Goal: Task Accomplishment & Management: Complete application form

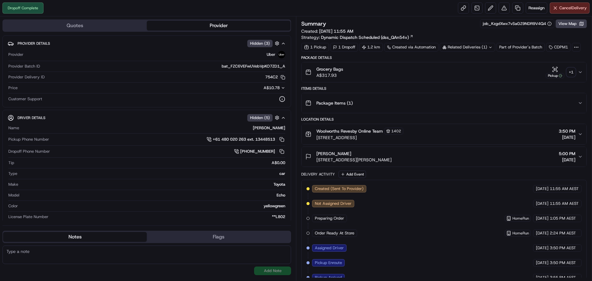
click at [572, 76] on div "+ 1" at bounding box center [571, 72] width 9 height 9
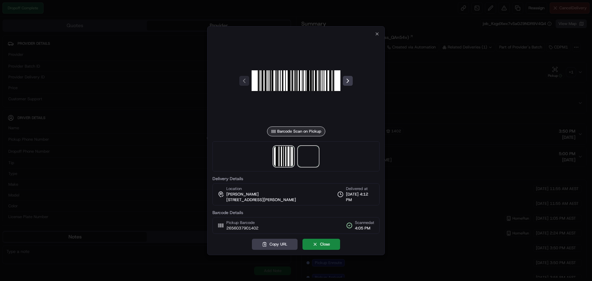
click at [312, 156] on span at bounding box center [308, 156] width 20 height 20
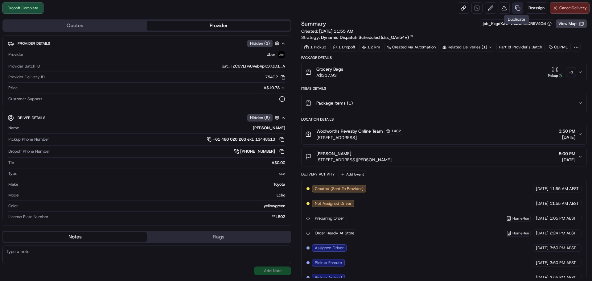
click at [515, 6] on link at bounding box center [517, 7] width 11 height 11
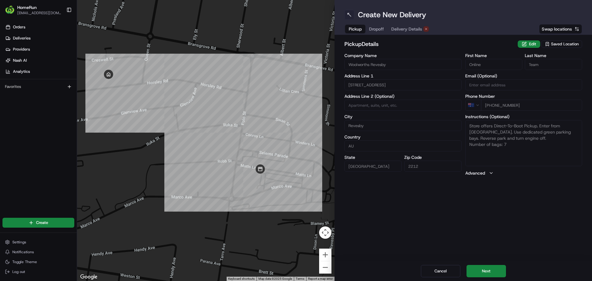
click at [348, 12] on button at bounding box center [349, 15] width 10 height 10
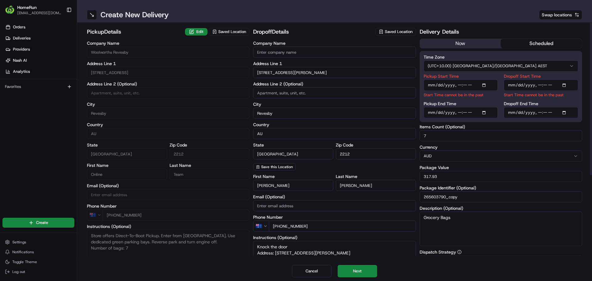
click at [557, 39] on button "scheduled" at bounding box center [541, 43] width 81 height 9
type textarea "Store offers Direct-To-Boot Pickup. Enter from Marco Ave. Use dedicated green p…"
type textarea "Knock the door Address: 44 Horsley Rd REVESBY NSW Number of bags: 7"
click at [473, 41] on button "now" at bounding box center [460, 43] width 81 height 9
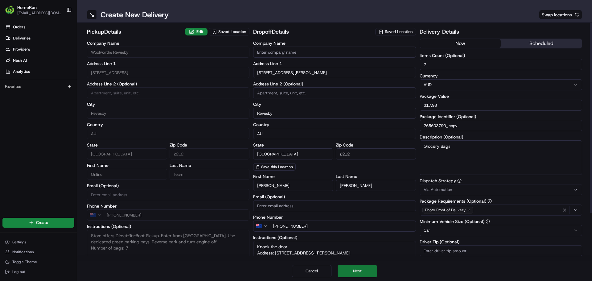
click at [346, 268] on button "Next" at bounding box center [357, 271] width 39 height 12
type textarea "Store offers Direct-To-Boot Pickup. Enter from Marco Ave. Use dedicated green p…"
type textarea "Knock the door Address: 44 Horsley Rd REVESBY NSW Number of bags: 7"
click at [362, 272] on button "Next" at bounding box center [357, 271] width 39 height 12
type textarea "Store offers Direct-To-Boot Pickup. Enter from Marco Ave. Use dedicated green p…"
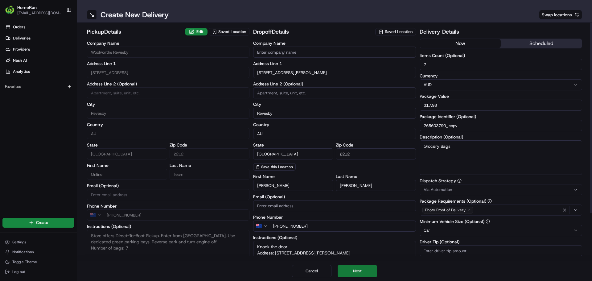
type textarea "Knock the door Address: 44 Horsley Rd REVESBY NSW Number of bags: 7"
click at [362, 272] on button "Submit" at bounding box center [357, 271] width 39 height 12
type textarea "Store offers Direct-To-Boot Pickup. Enter from Marco Ave. Use dedicated green p…"
type textarea "Knock the door Address: 44 Horsley Rd REVESBY NSW Number of bags: 7"
type textarea "Store offers Direct-To-Boot Pickup. Enter from Marco Ave. Use dedicated green p…"
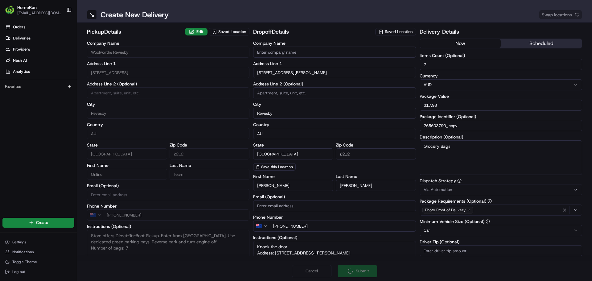
type textarea "Knock the door Address: 44 Horsley Rd REVESBY NSW Number of bags: 7"
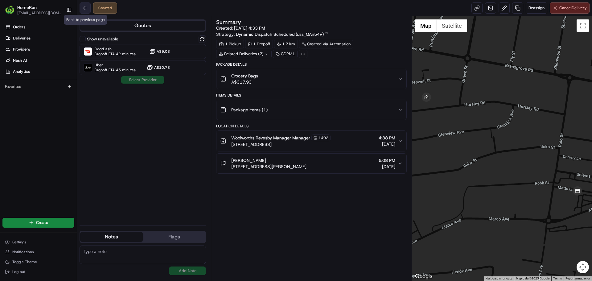
click at [84, 10] on button at bounding box center [85, 7] width 11 height 11
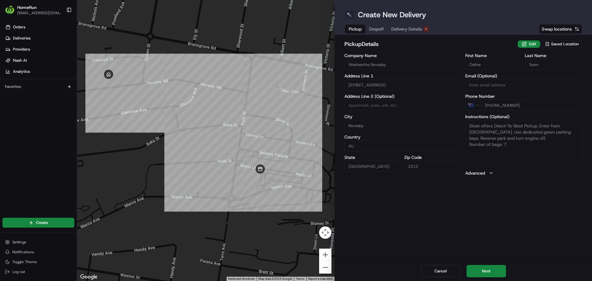
click at [349, 16] on button at bounding box center [349, 15] width 10 height 10
type textarea "Store offers Direct-To-Boot Pickup. Enter from Marco Ave. Use dedicated green p…"
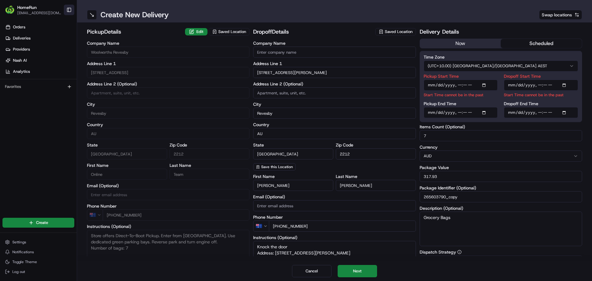
click at [70, 9] on button "Toggle Sidebar" at bounding box center [69, 10] width 10 height 10
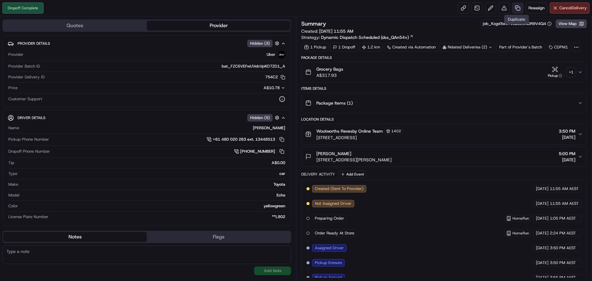
click at [515, 10] on link at bounding box center [517, 7] width 11 height 11
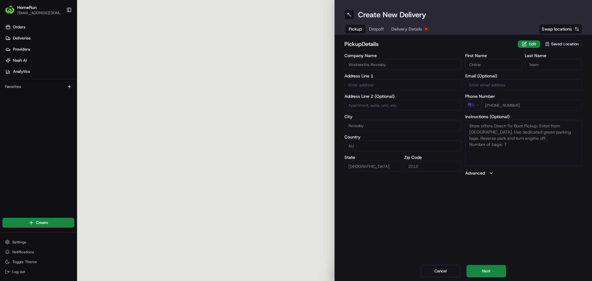
type input "60 Marco Avenue"
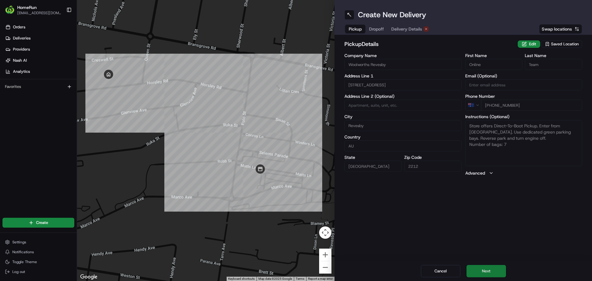
click at [492, 274] on button "Next" at bounding box center [485, 271] width 39 height 12
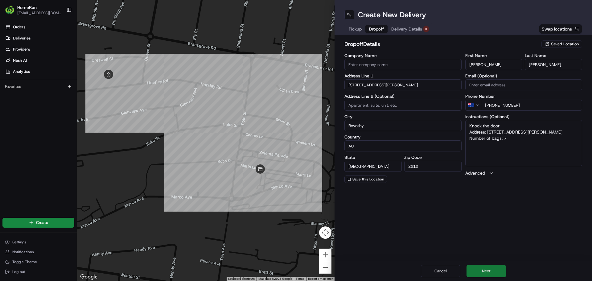
click at [492, 273] on button "Next" at bounding box center [485, 271] width 39 height 12
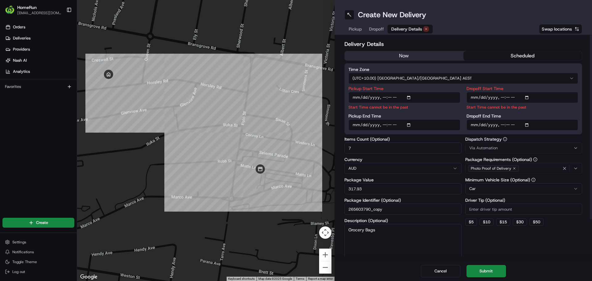
click at [428, 51] on button "now" at bounding box center [404, 55] width 119 height 9
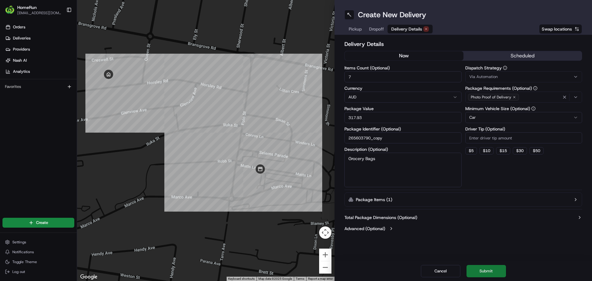
click at [479, 265] on button "Submit" at bounding box center [485, 271] width 39 height 12
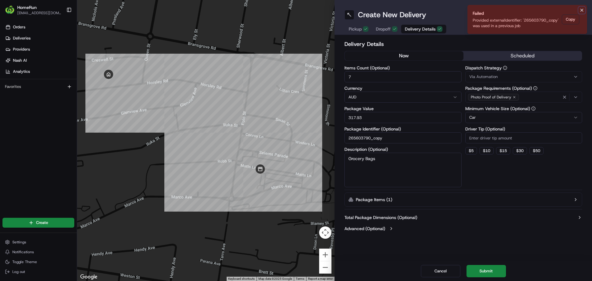
click at [582, 10] on icon "Notifications (F8)" at bounding box center [581, 10] width 5 height 5
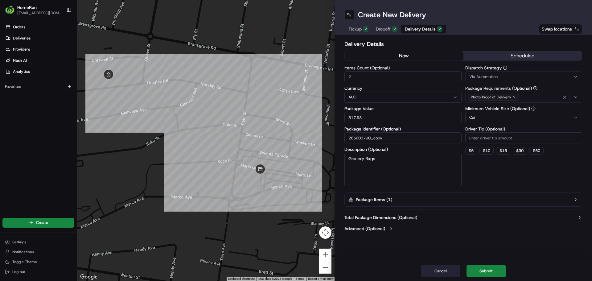
click at [433, 269] on button "Cancel" at bounding box center [440, 271] width 39 height 12
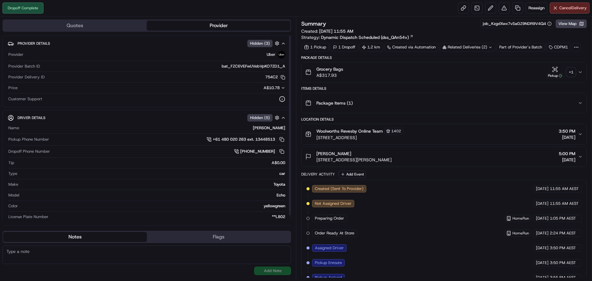
drag, startPoint x: 224, startPoint y: 23, endPoint x: 176, endPoint y: 27, distance: 48.3
click at [224, 23] on button "Provider" at bounding box center [219, 26] width 144 height 10
click at [115, 28] on button "Quotes" at bounding box center [75, 26] width 144 height 10
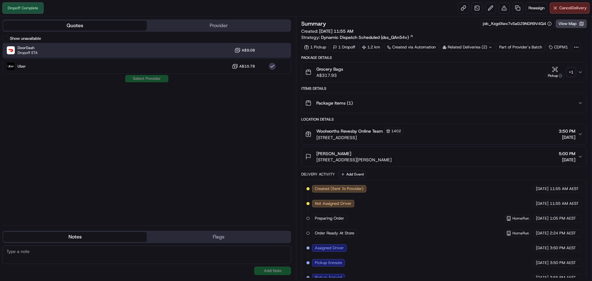
click at [170, 47] on div "DoorDash Dropoff ETA A$9.08" at bounding box center [146, 50] width 289 height 15
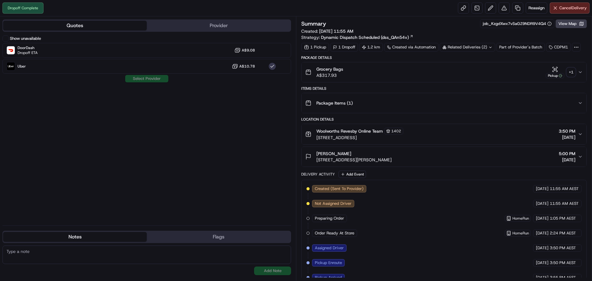
click at [487, 45] on div "Related Deliveries (2)" at bounding box center [467, 47] width 55 height 9
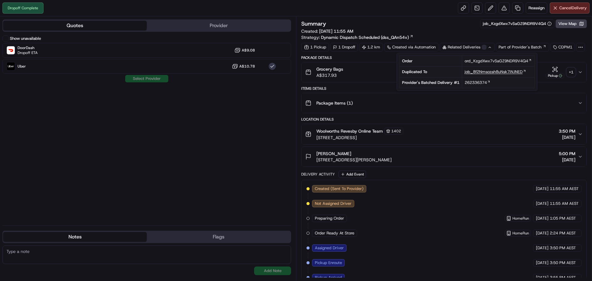
click at [479, 73] on span "job_8f2Nmsozah8uNsk7iNJNED" at bounding box center [494, 72] width 58 height 6
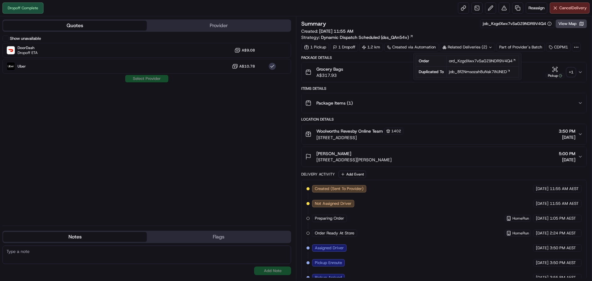
click at [453, 23] on div "Summary job_KzgdXwx7vSaGZ9NDR9V4Q4 View Map" at bounding box center [443, 23] width 285 height 9
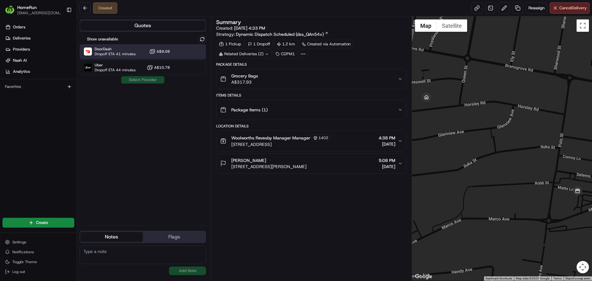
click at [127, 54] on span "Dropoff ETA 41 minutes" at bounding box center [115, 53] width 41 height 5
click at [139, 82] on button "Assign Provider" at bounding box center [143, 79] width 44 height 7
